Goal: Transaction & Acquisition: Purchase product/service

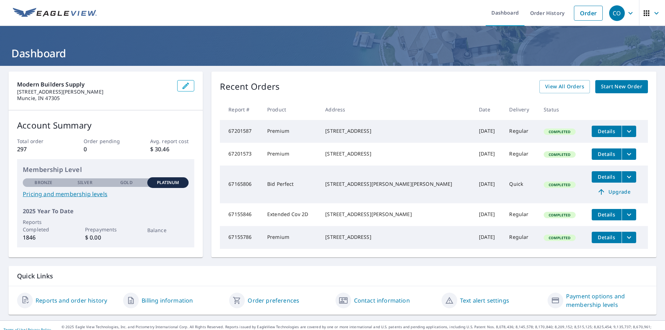
click at [607, 83] on span "Start New Order" at bounding box center [621, 86] width 41 height 9
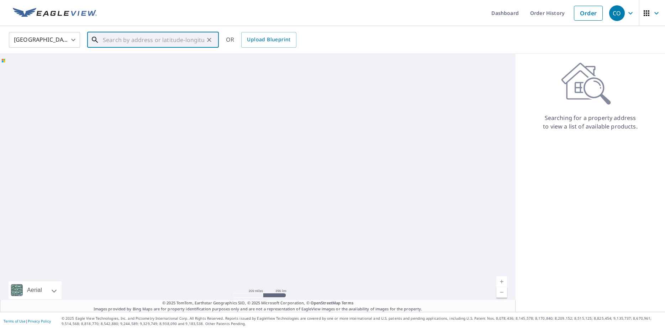
click at [143, 41] on input "text" at bounding box center [153, 40] width 101 height 20
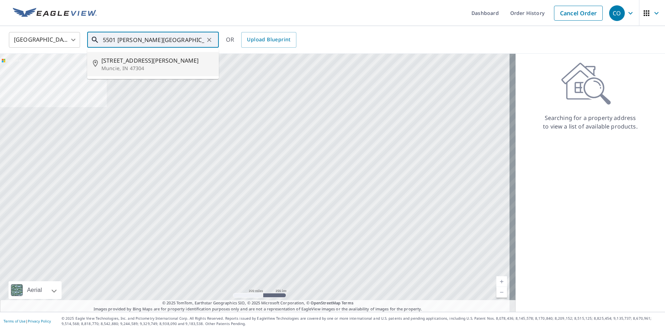
click at [134, 60] on span "[STREET_ADDRESS][PERSON_NAME]" at bounding box center [157, 60] width 112 height 9
type input "[STREET_ADDRESS][PERSON_NAME][PERSON_NAME]"
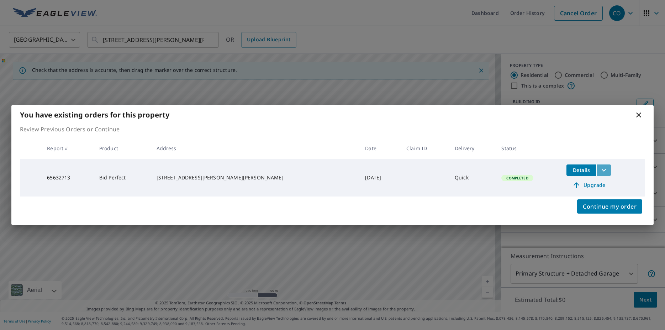
click at [600, 169] on icon "filesDropdownBtn-65632713" at bounding box center [604, 170] width 9 height 9
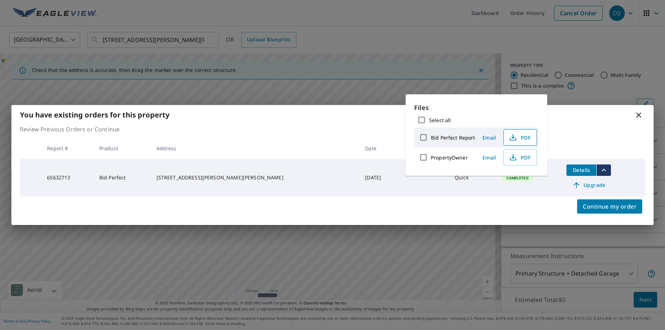
click at [515, 138] on icon "button" at bounding box center [513, 139] width 6 height 3
click at [635, 127] on p "Review Previous Orders or Continue" at bounding box center [332, 129] width 625 height 9
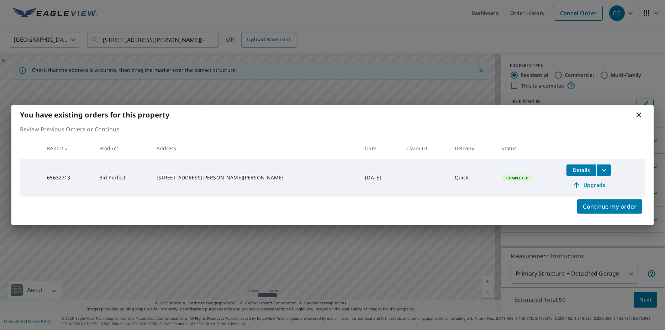
click at [638, 114] on icon at bounding box center [638, 114] width 5 height 5
